Goal: Task Accomplishment & Management: Use online tool/utility

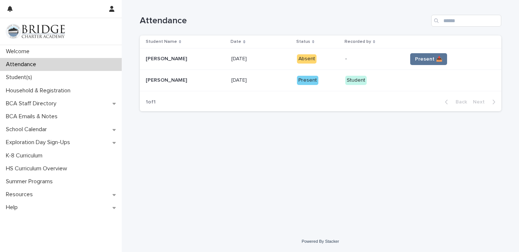
click at [422, 52] on td "Present 📥" at bounding box center [452, 58] width 97 height 21
click at [415, 56] on span "Present 📥" at bounding box center [428, 58] width 27 height 7
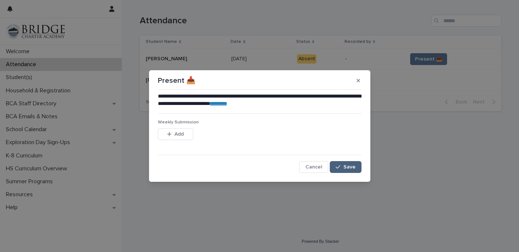
click at [349, 166] on span "Save" at bounding box center [349, 166] width 12 height 5
